Goal: Communication & Community: Ask a question

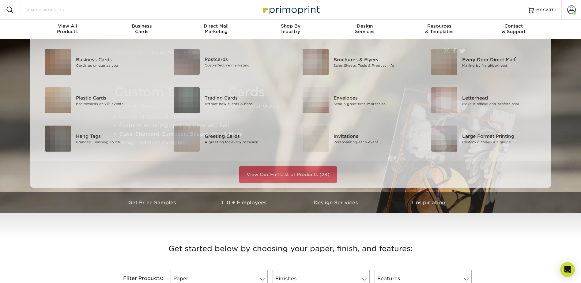
click at [56, 7] on input "Search Products" at bounding box center [55, 9] width 60 height 7
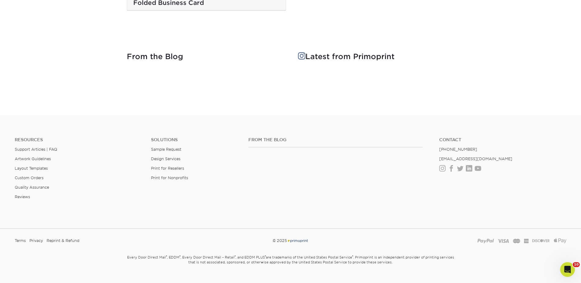
scroll to position [1296, 0]
click at [41, 164] on link "Layout Templates" at bounding box center [31, 166] width 33 height 5
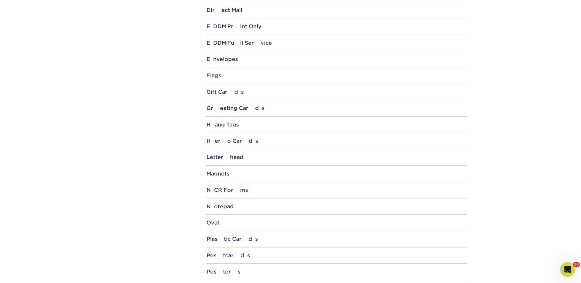
scroll to position [398, 0]
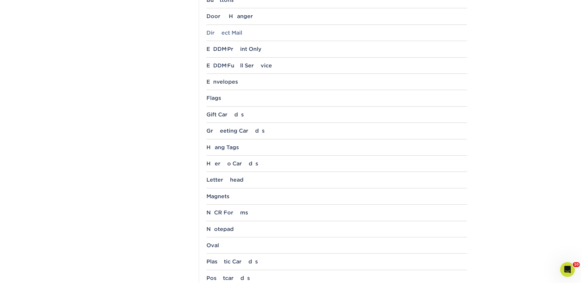
click at [226, 32] on div "Direct Mail" at bounding box center [336, 33] width 261 height 6
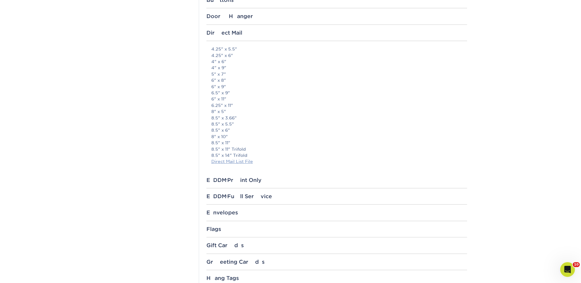
click at [236, 161] on link "Direct Mail List File" at bounding box center [232, 161] width 42 height 5
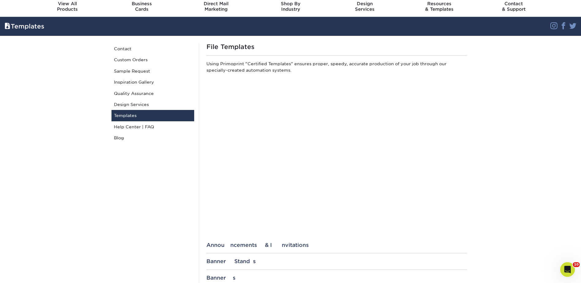
scroll to position [0, 0]
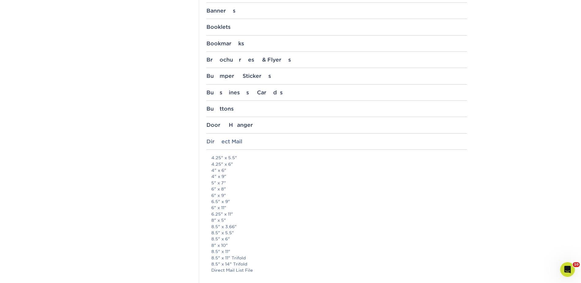
scroll to position [337, 0]
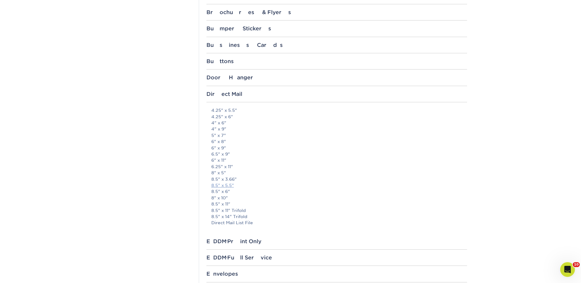
click at [224, 186] on link "8.5" x 5.5"" at bounding box center [222, 185] width 23 height 5
click at [566, 262] on iframe at bounding box center [568, 270] width 16 height 16
click at [568, 268] on icon "Open Intercom Messenger" at bounding box center [567, 269] width 10 height 10
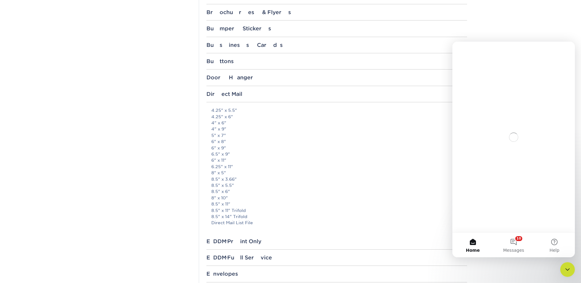
scroll to position [0, 0]
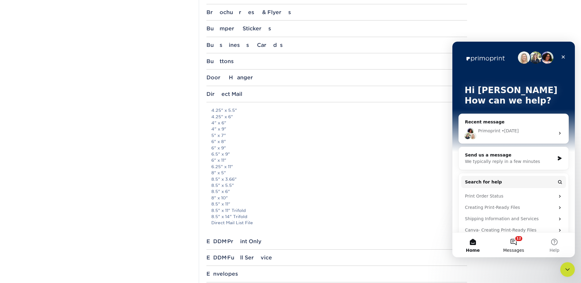
click at [520, 245] on button "12 Messages" at bounding box center [513, 245] width 41 height 25
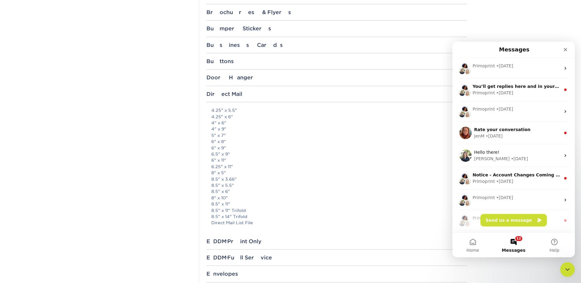
click at [514, 220] on button "Send us a message" at bounding box center [514, 220] width 66 height 12
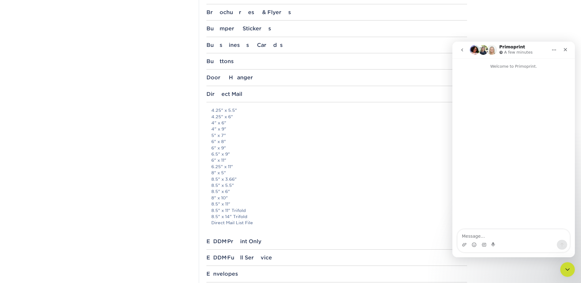
click at [478, 236] on textarea "Message…" at bounding box center [514, 234] width 112 height 10
click at [485, 233] on textarea "Message…" at bounding box center [514, 234] width 112 height 10
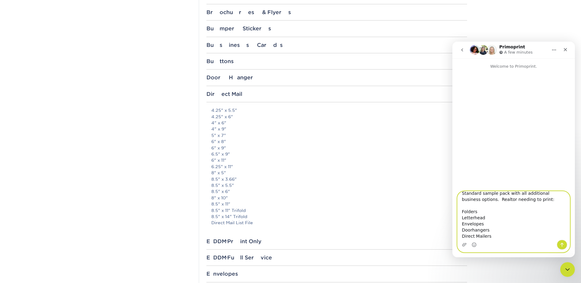
scroll to position [17, 0]
paste textarea "[PERSON_NAME] [STREET_ADDRESS]"
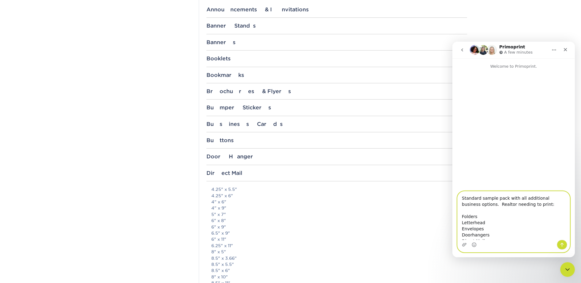
scroll to position [214, 0]
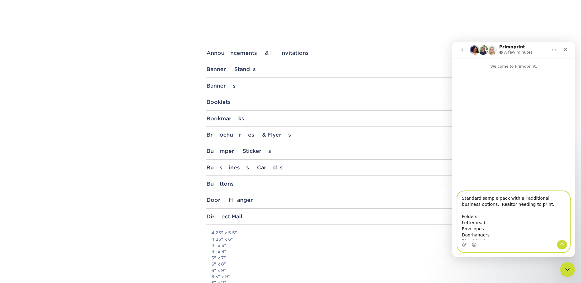
type textarea "Standard sample pack with all additional business options. Realtor needing to p…"
click at [560, 246] on icon "Send a message…" at bounding box center [562, 244] width 5 height 5
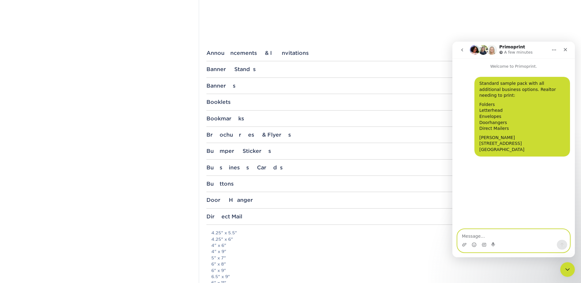
scroll to position [0, 0]
